Goal: Check status: Check status

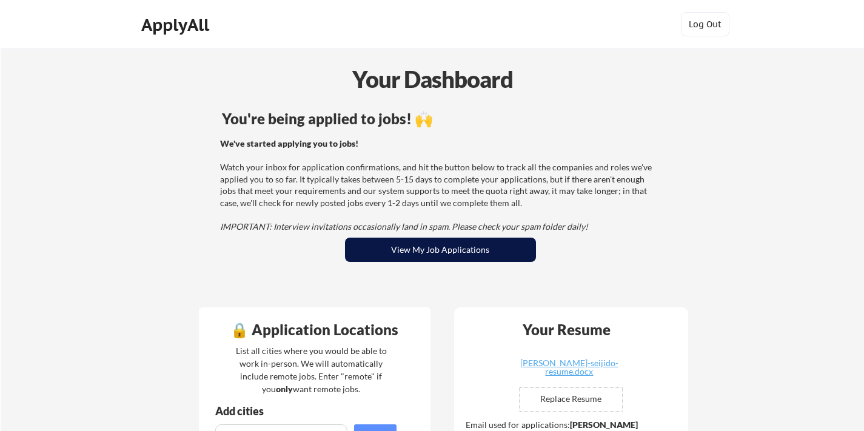
click at [431, 257] on button "View My Job Applications" at bounding box center [440, 250] width 191 height 24
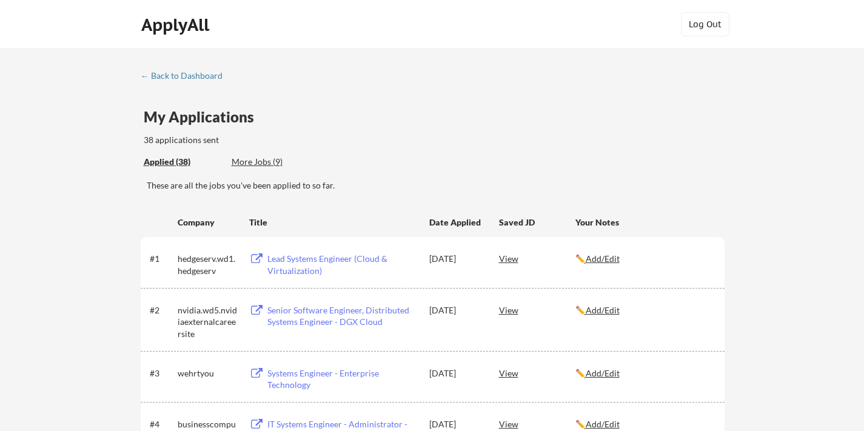
click at [258, 163] on div "More Jobs (9)" at bounding box center [276, 162] width 89 height 12
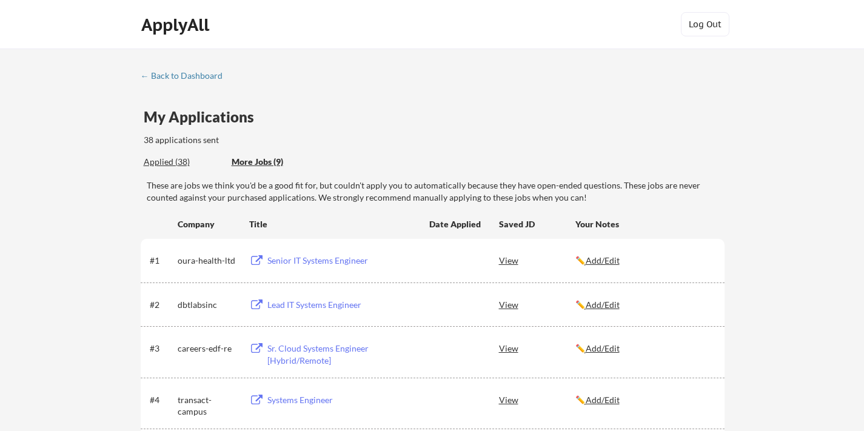
click at [162, 159] on div "Applied (38)" at bounding box center [183, 162] width 79 height 12
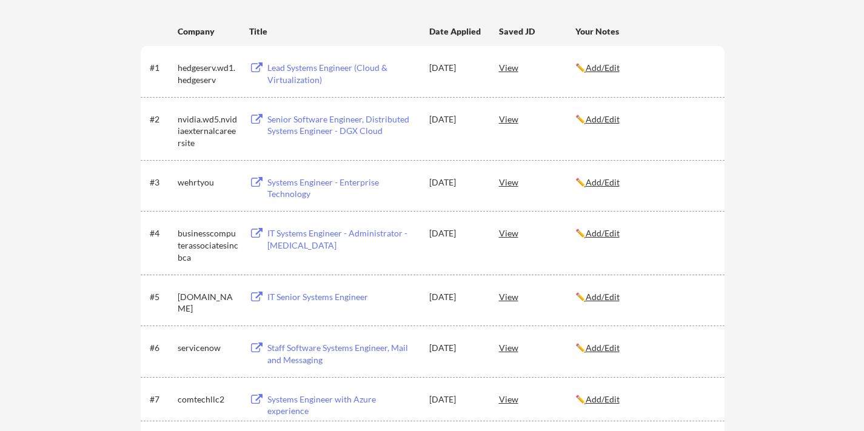
scroll to position [180, 0]
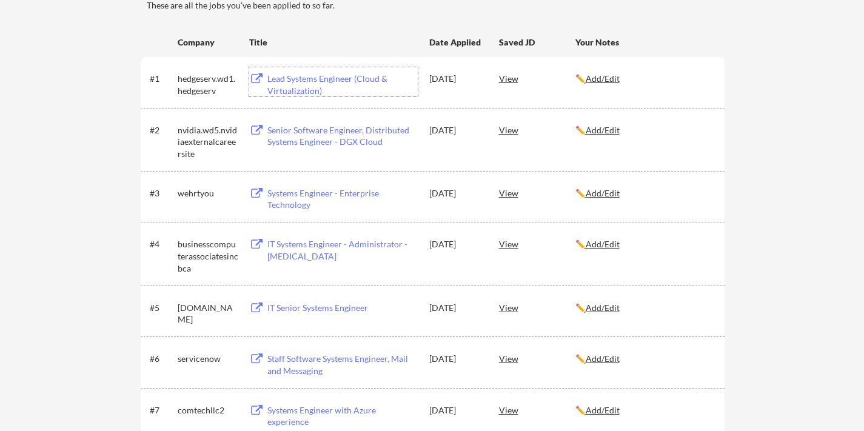
click at [314, 78] on div "Lead Systems Engineer (Cloud & Virtualization)" at bounding box center [342, 85] width 150 height 24
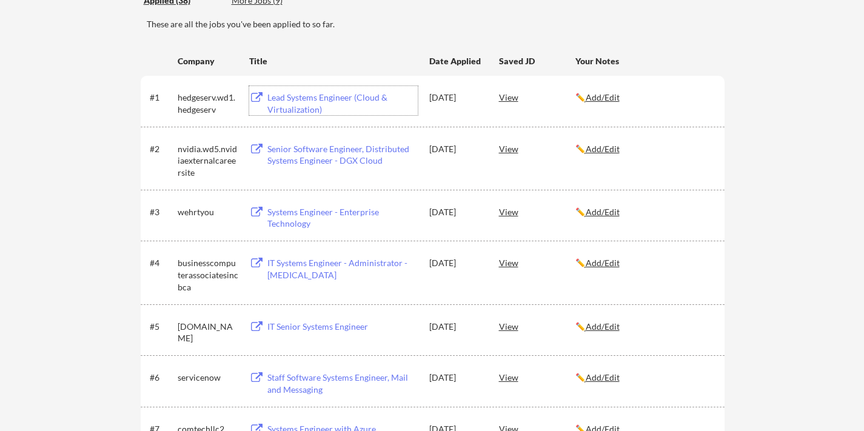
scroll to position [167, 0]
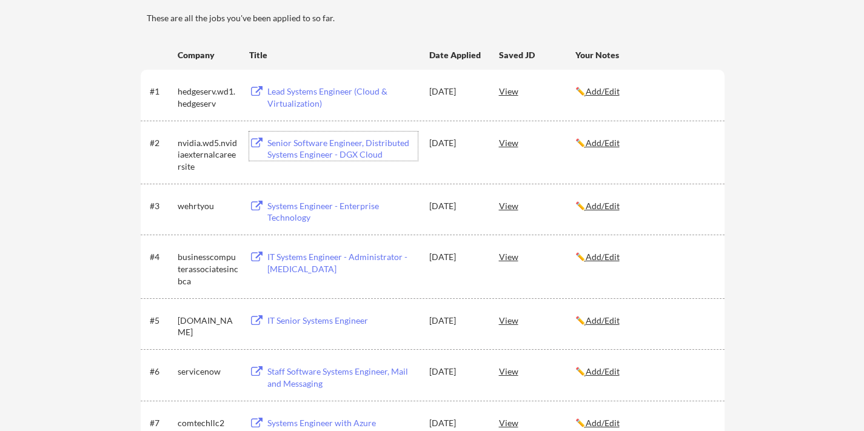
click at [346, 144] on div "Senior Software Engineer, Distributed Systems Engineer - DGX Cloud" at bounding box center [342, 149] width 150 height 24
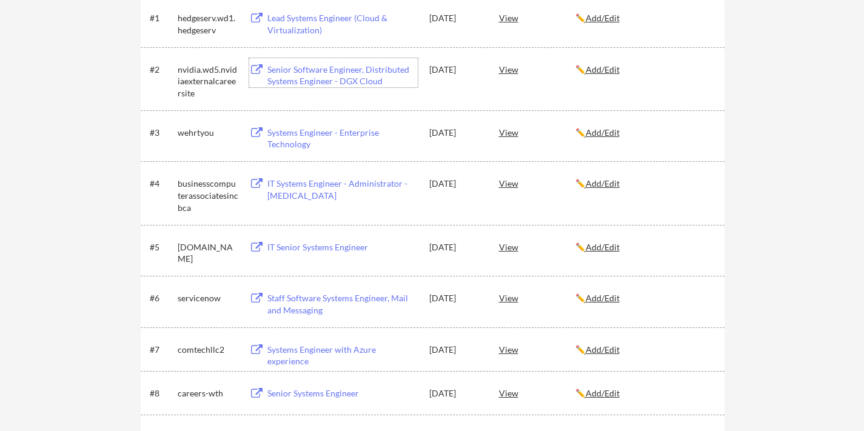
scroll to position [241, 0]
click at [295, 297] on div "Staff Software Systems Engineer, Mail and Messaging" at bounding box center [342, 304] width 150 height 24
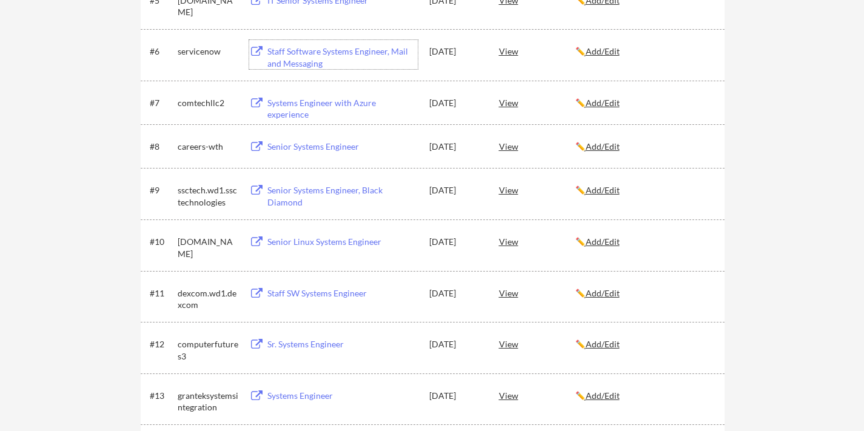
scroll to position [0, 0]
